Goal: Task Accomplishment & Management: Complete application form

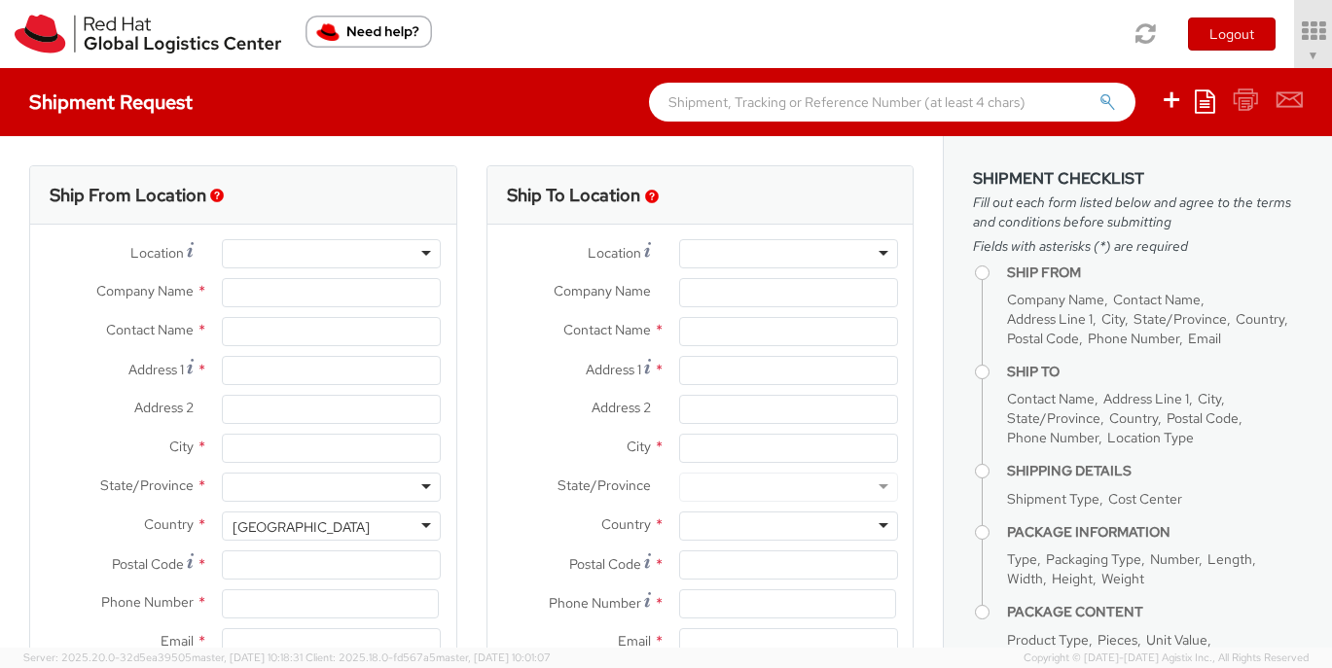
select select "809"
select select
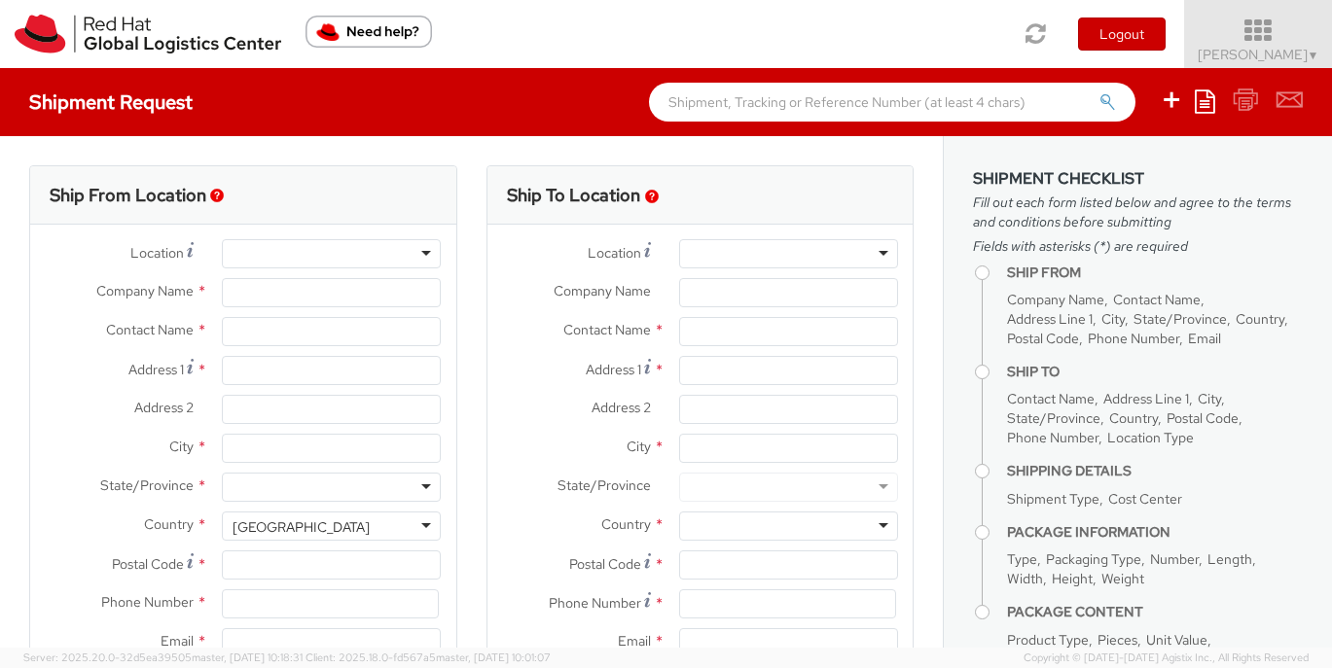
type input "Red Hat, Inc."
type input "[PERSON_NAME]"
type input "[STREET_ADDRESS]"
type input "RALEIGH"
type input "27601"
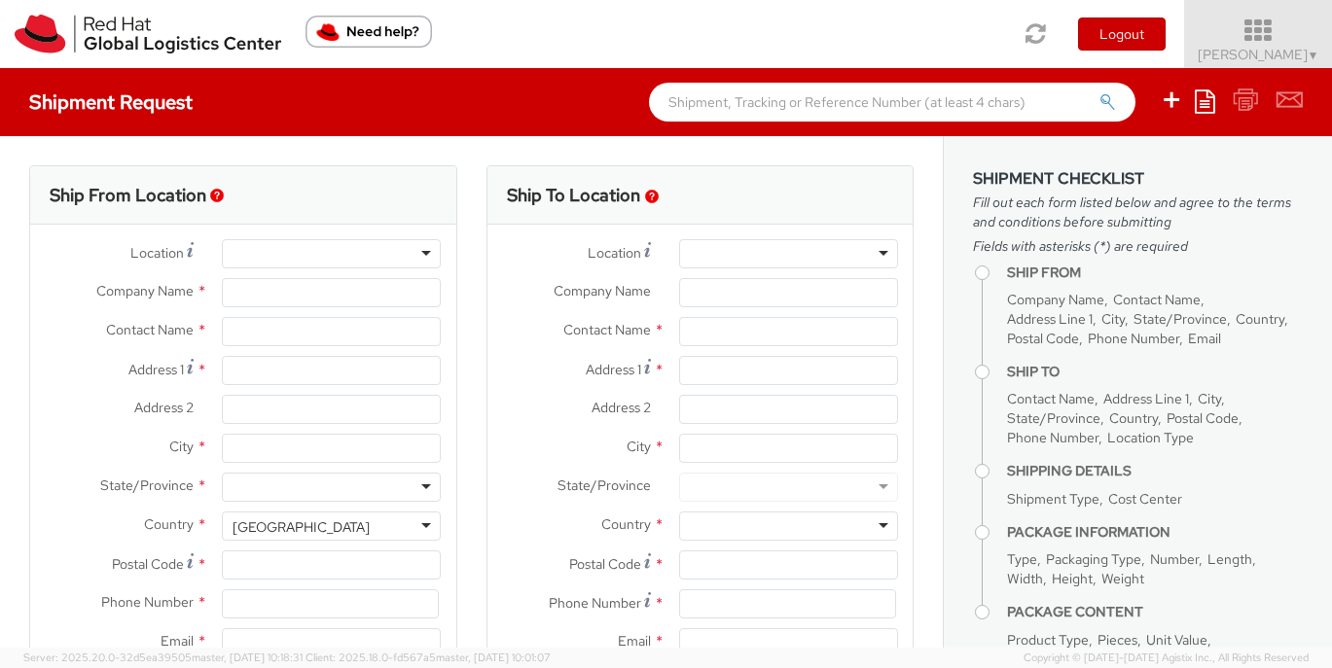
type input "19197544144"
type input "[EMAIL_ADDRESS][DOMAIN_NAME]"
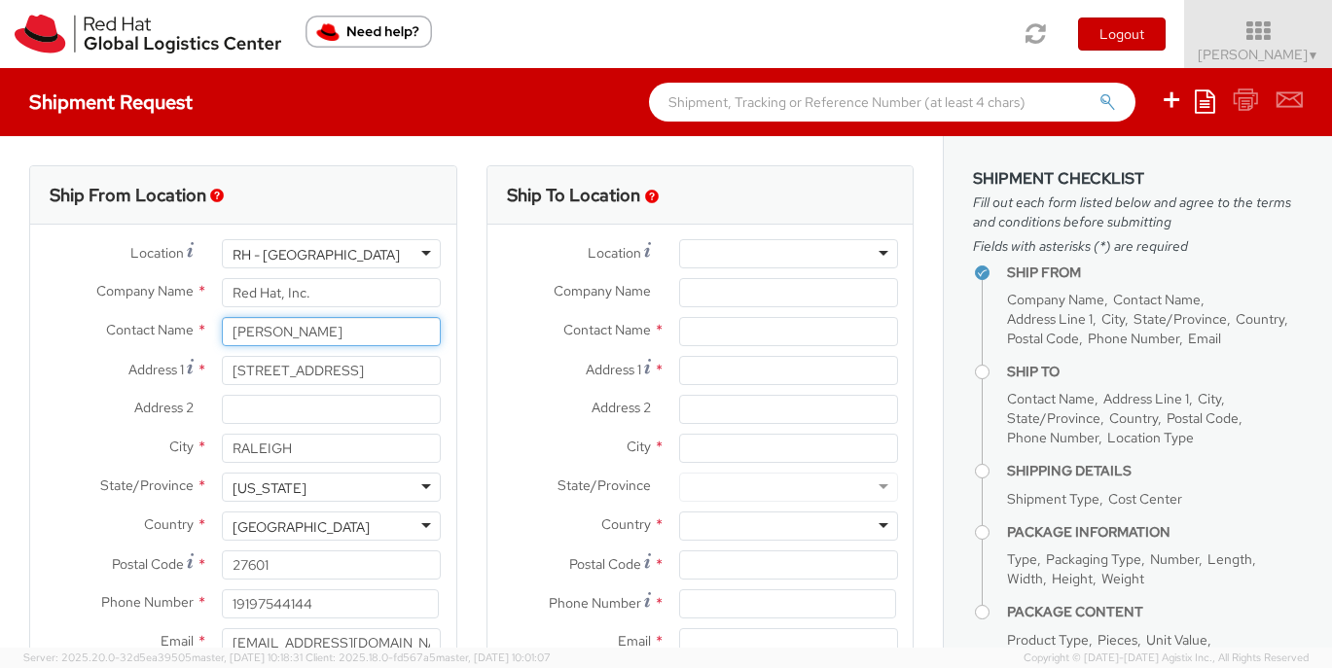
drag, startPoint x: 336, startPoint y: 340, endPoint x: 188, endPoint y: 332, distance: 148.1
click at [188, 332] on div "Contact Name * [PERSON_NAME]" at bounding box center [243, 331] width 426 height 29
paste input "[PERSON_NAME]"
type input "[PERSON_NAME]"
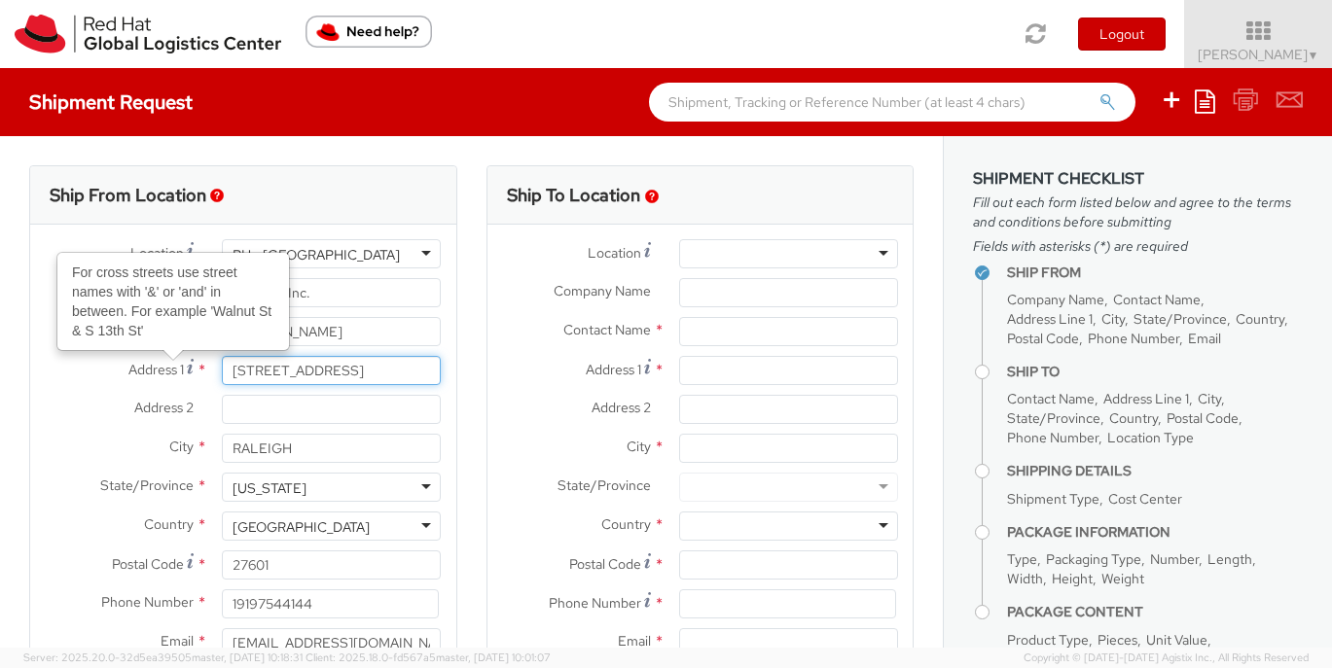
drag, startPoint x: 374, startPoint y: 366, endPoint x: 225, endPoint y: 372, distance: 149.0
click at [225, 372] on input "[STREET_ADDRESS]" at bounding box center [331, 370] width 219 height 29
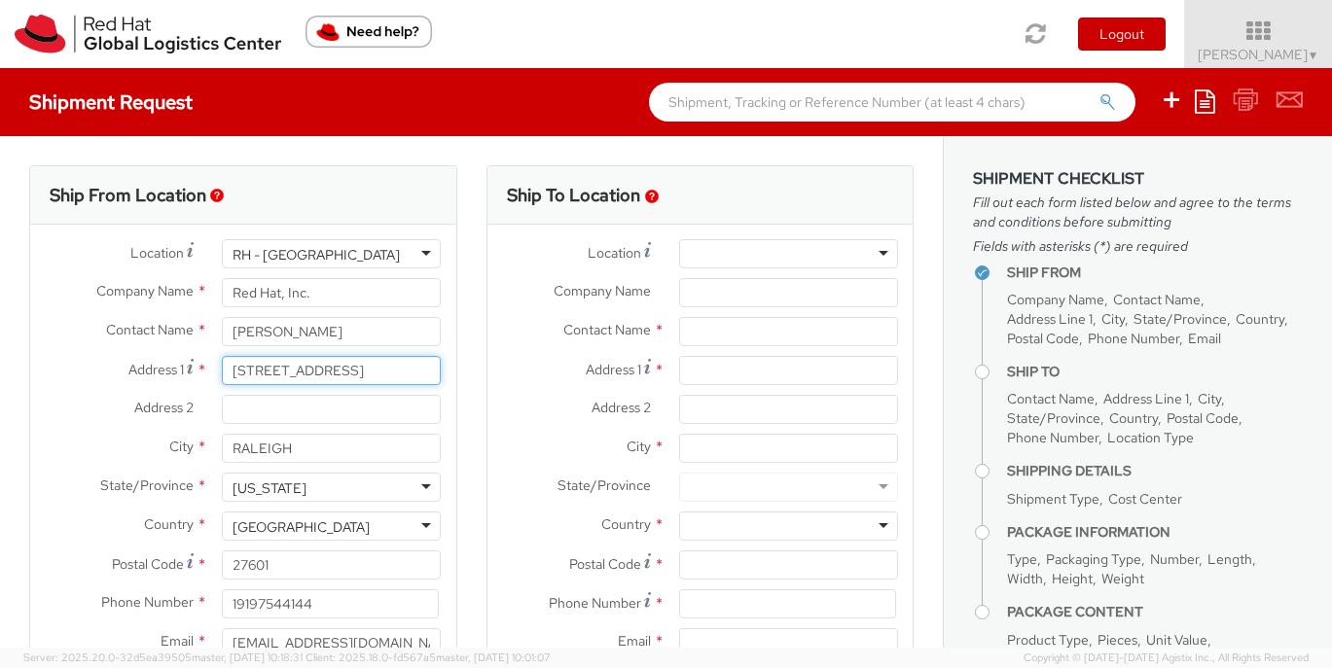
paste input "[STREET_ADDRESS][PERSON_NAME]"
type input "[STREET_ADDRESS][PERSON_NAME]"
